Goal: Task Accomplishment & Management: Complete application form

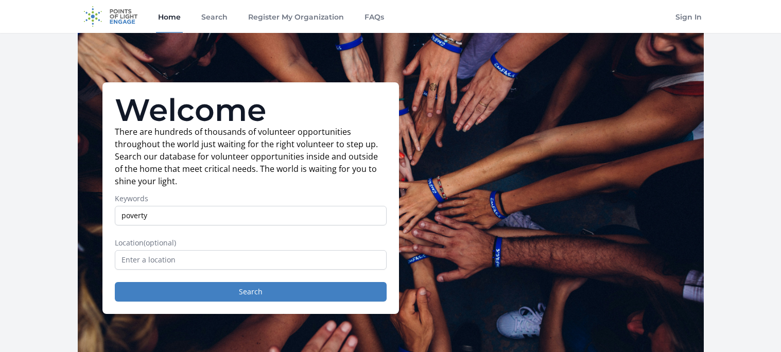
type input "poverty"
click at [272, 259] on input "text" at bounding box center [251, 260] width 272 height 20
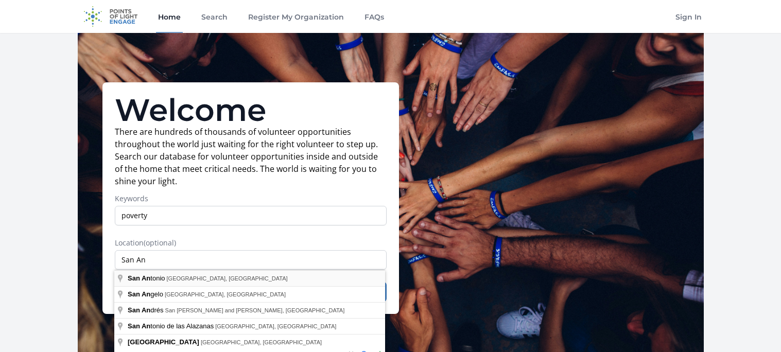
type input "[GEOGRAPHIC_DATA], [GEOGRAPHIC_DATA], [GEOGRAPHIC_DATA]"
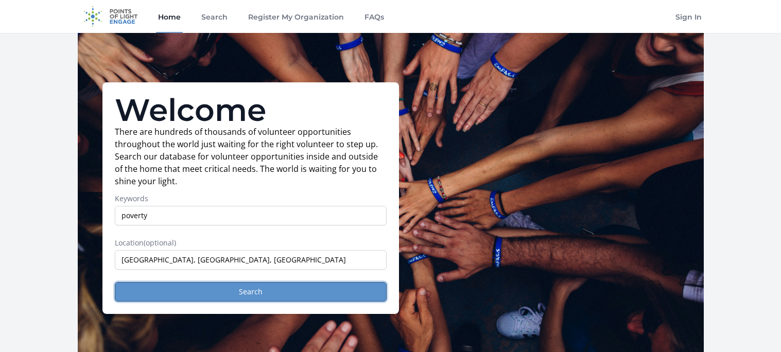
click at [205, 289] on button "Search" at bounding box center [251, 292] width 272 height 20
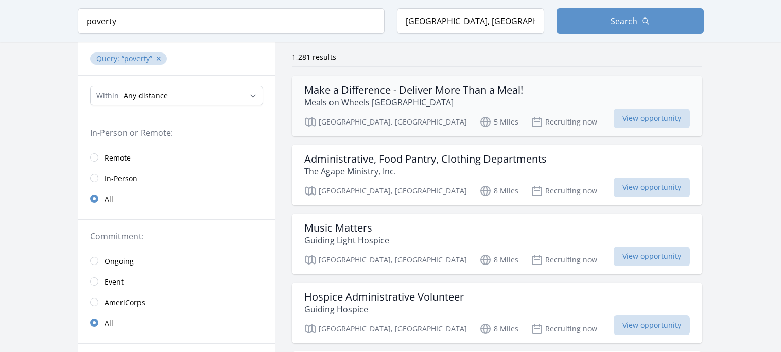
scroll to position [76, 0]
click at [639, 117] on span "View opportunity" at bounding box center [651, 118] width 76 height 20
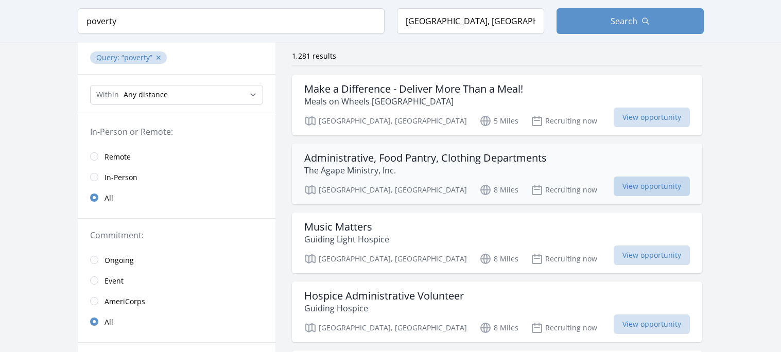
click at [649, 185] on span "View opportunity" at bounding box center [651, 186] width 76 height 20
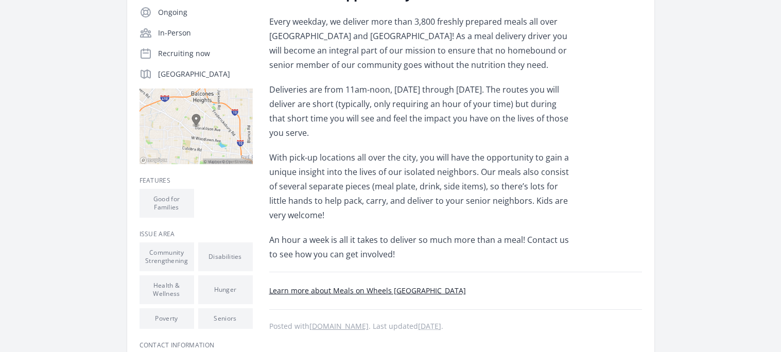
scroll to position [229, 0]
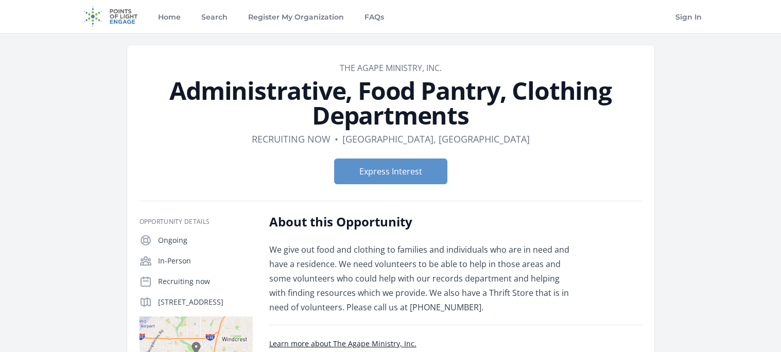
drag, startPoint x: 175, startPoint y: 93, endPoint x: 483, endPoint y: 123, distance: 309.7
click at [483, 123] on h1 "Administrative, Food Pantry, Clothing Departments" at bounding box center [390, 102] width 502 height 49
copy h1 "Administrative, Food Pantry, Clothing Departments"
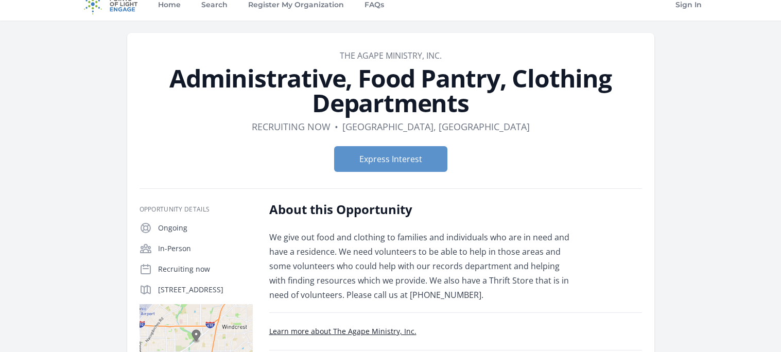
scroll to position [15, 0]
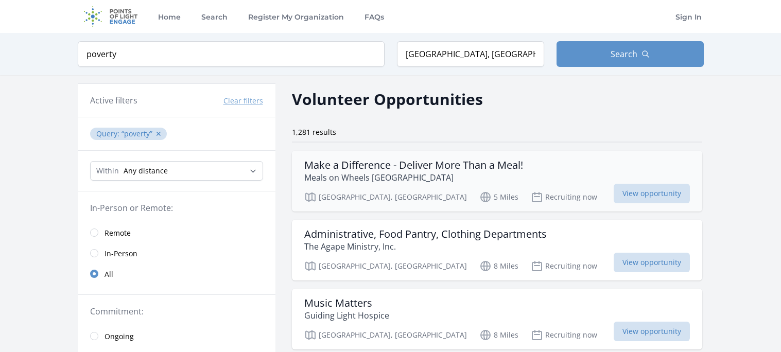
click at [564, 162] on div "Make a Difference - Deliver More Than a Meal! Meals on Wheels San Antonio" at bounding box center [496, 171] width 385 height 25
